Goal: Task Accomplishment & Management: Complete application form

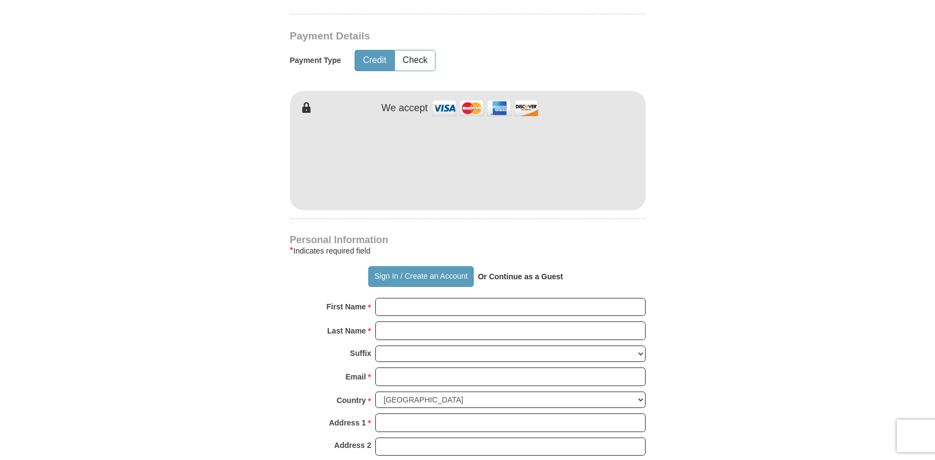
scroll to position [591, 0]
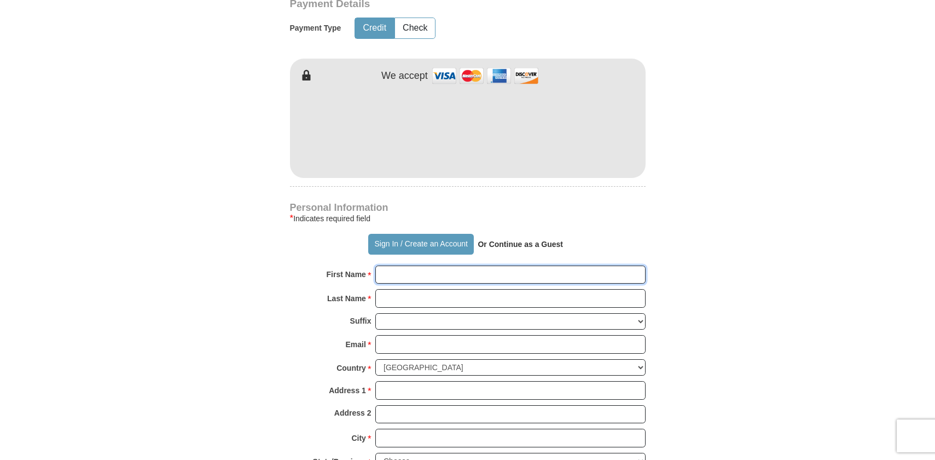
click at [411, 265] on input "First Name *" at bounding box center [511, 274] width 270 height 19
type input "[PERSON_NAME]"
click at [424, 289] on input "Last Name *" at bounding box center [511, 298] width 270 height 19
type input "Goolie Scindian"
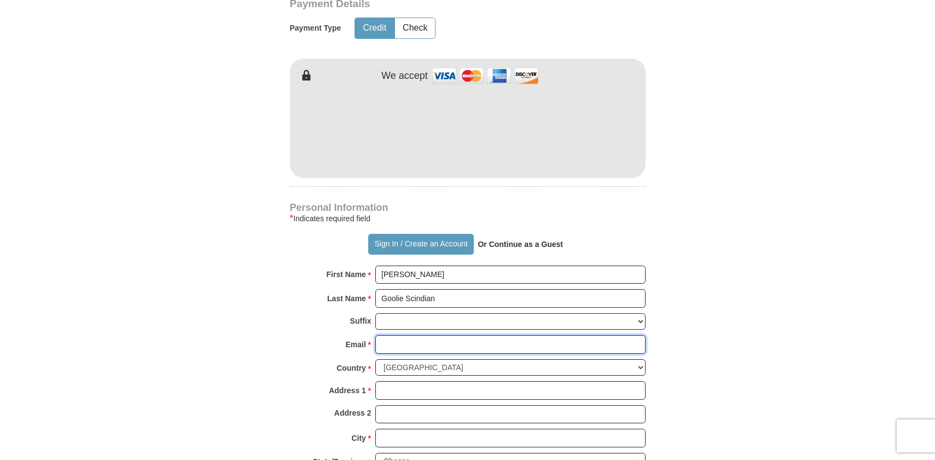
click at [397, 335] on input "Email *" at bounding box center [511, 344] width 270 height 19
type input "[EMAIL_ADDRESS][DOMAIN_NAME]"
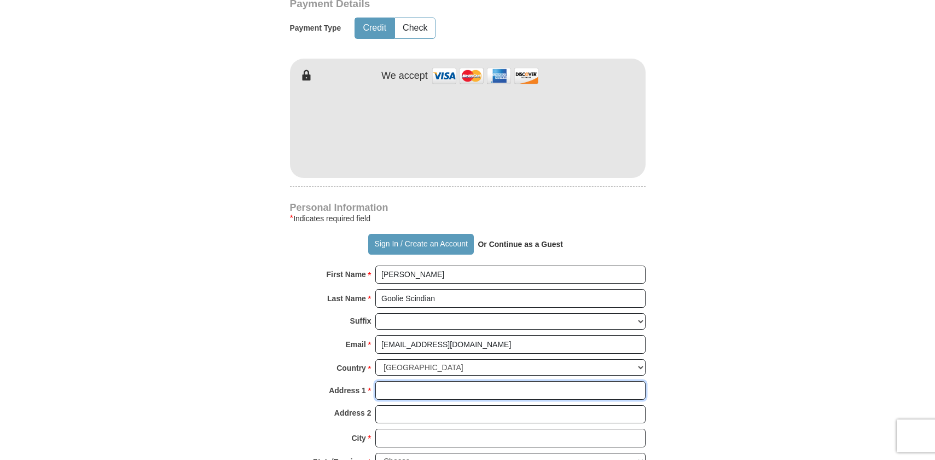
type input "[STREET_ADDRESS][PERSON_NAME]"
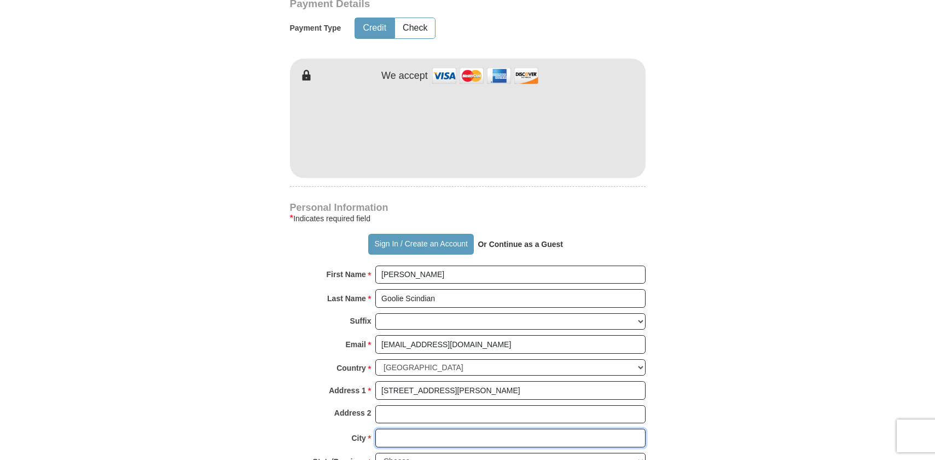
type input "[GEOGRAPHIC_DATA]"
select select "NY"
type input "10314"
type input "6465523671"
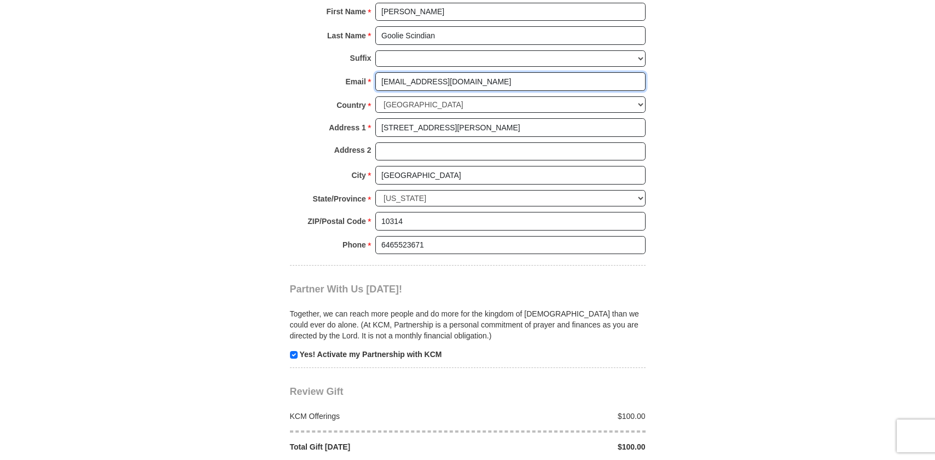
scroll to position [920, 0]
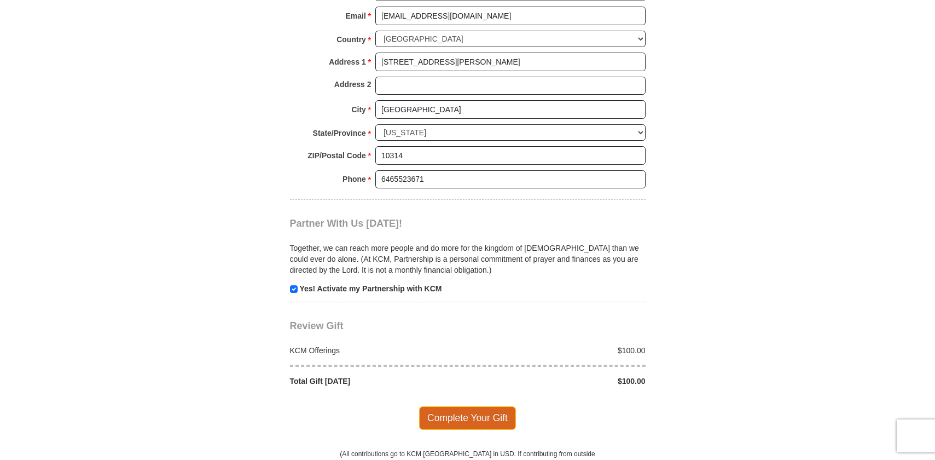
click at [470, 406] on span "Complete Your Gift" at bounding box center [467, 417] width 97 height 23
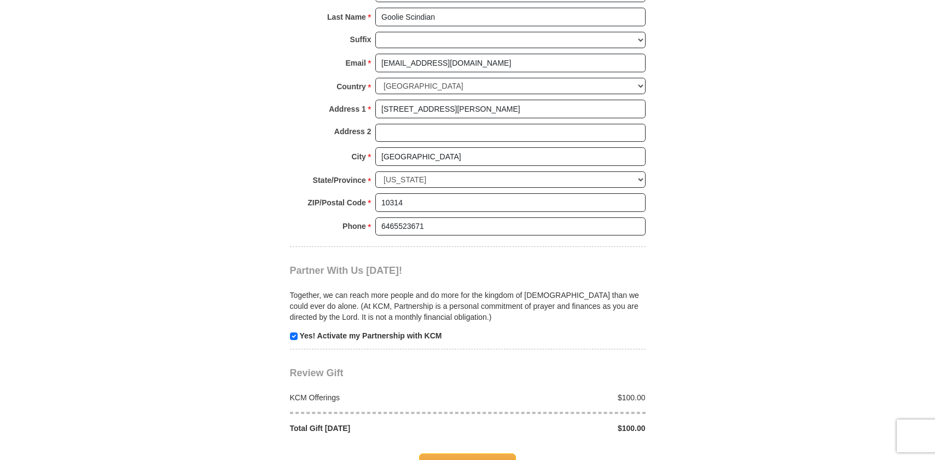
scroll to position [949, 0]
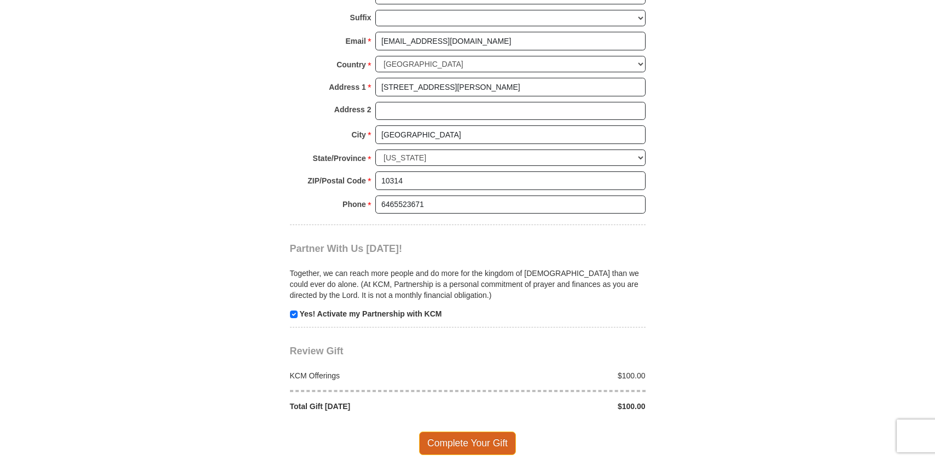
click at [487, 431] on span "Complete Your Gift" at bounding box center [467, 442] width 97 height 23
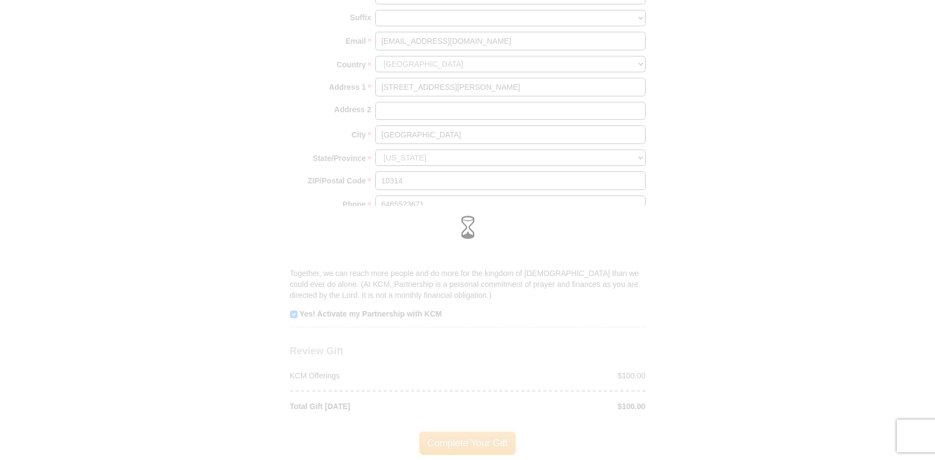
scroll to position [894, 0]
